Goal: Task Accomplishment & Management: Manage account settings

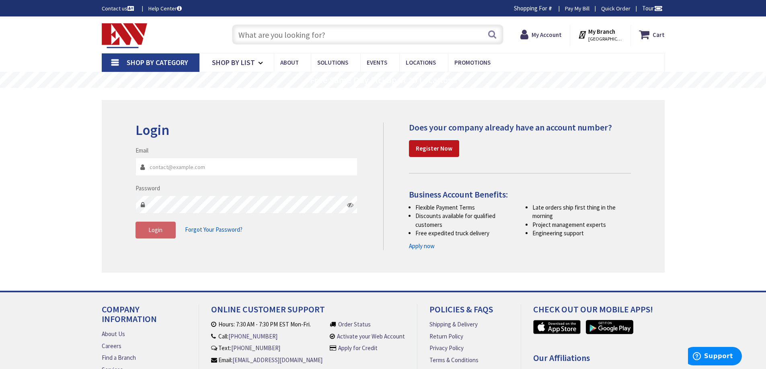
type input "[PERSON_NAME][GEOGRAPHIC_DATA], [STREET_ADDRESS]"
click at [184, 168] on input "Email" at bounding box center [246, 167] width 222 height 18
type input "[EMAIL_ADDRESS][DOMAIN_NAME]"
click at [153, 195] on div "Password" at bounding box center [246, 199] width 222 height 30
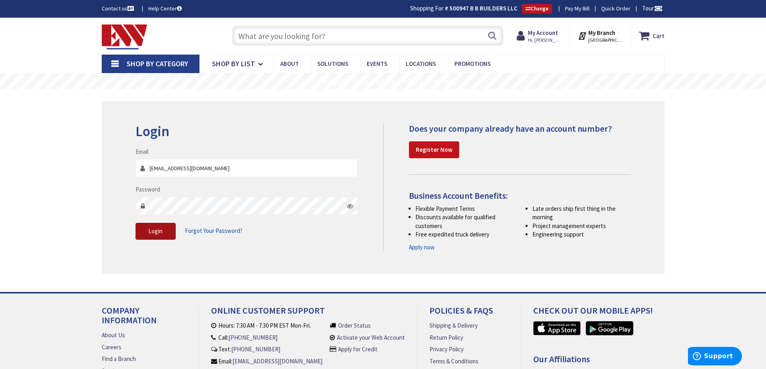
click at [156, 230] on span "Login" at bounding box center [155, 232] width 14 height 8
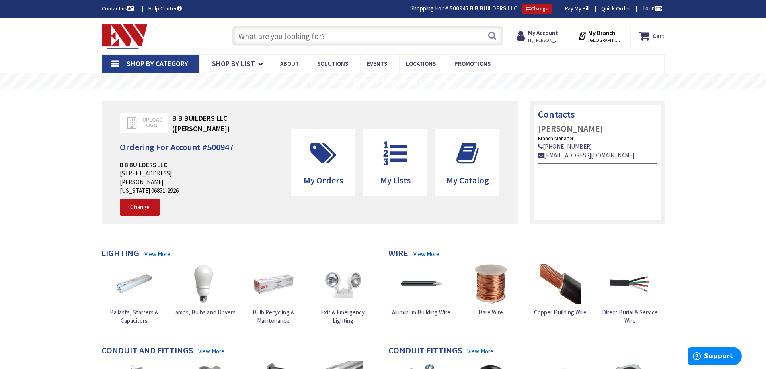
click at [581, 8] on link "Pay My Bill" at bounding box center [577, 8] width 25 height 8
